Goal: Transaction & Acquisition: Purchase product/service

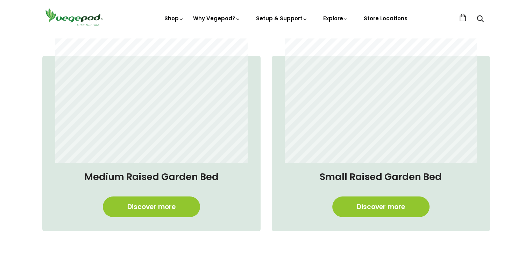
scroll to position [574, 0]
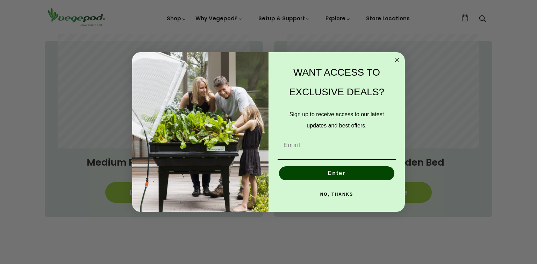
click at [398, 57] on circle "Close dialog" at bounding box center [398, 60] width 8 height 8
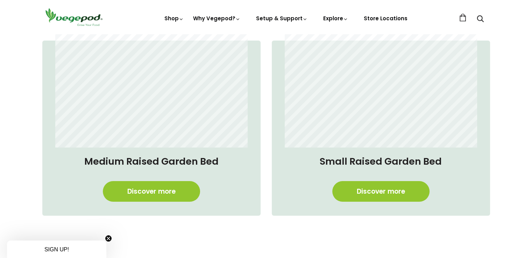
scroll to position [0, 127]
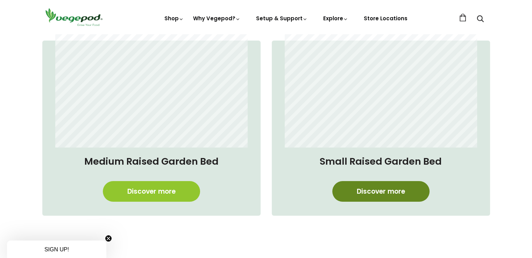
click at [377, 185] on link "Discover more" at bounding box center [380, 191] width 97 height 21
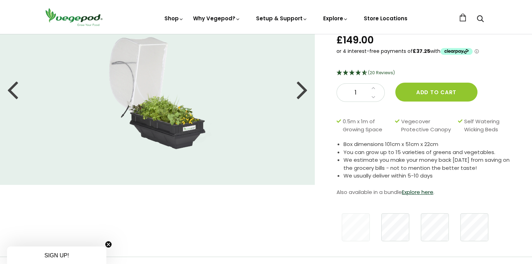
scroll to position [56, 0]
click at [418, 192] on link "Explore here" at bounding box center [417, 192] width 31 height 7
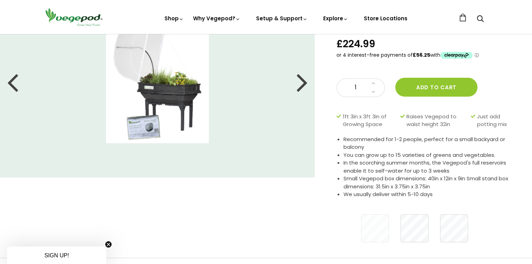
scroll to position [56, 0]
